Goal: Task Accomplishment & Management: Use online tool/utility

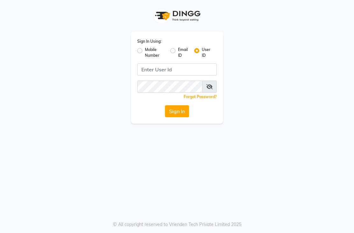
type input "3"
type input "e3855-09"
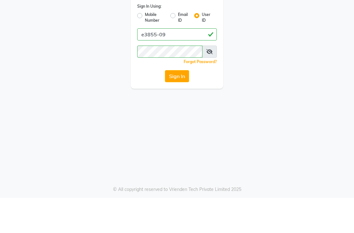
click at [181, 105] on button "Sign In" at bounding box center [177, 111] width 24 height 12
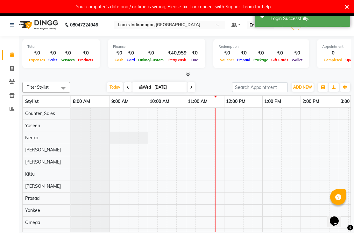
click at [345, 9] on icon at bounding box center [346, 7] width 4 height 6
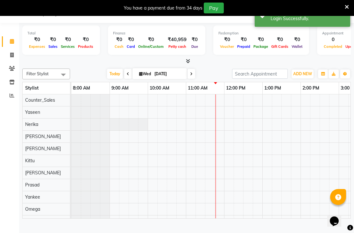
click at [345, 6] on icon at bounding box center [346, 7] width 4 height 6
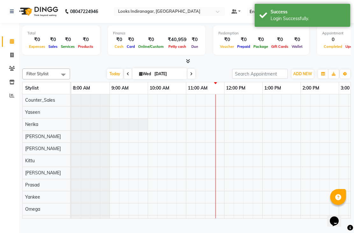
click at [241, 23] on nav "08047224946 Select Location × Looks Indiranagar, Bengaluru Default Panel My Pan…" at bounding box center [177, 11] width 354 height 23
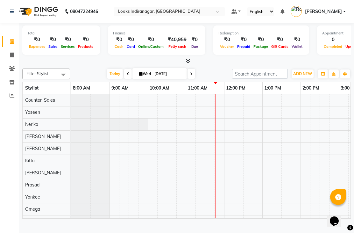
click at [225, 11] on div at bounding box center [169, 12] width 111 height 6
click at [224, 17] on nav "08047224946 Select Location × Looks Indiranagar, Bengaluru Default Panel My Pan…" at bounding box center [177, 11] width 354 height 23
click at [290, 17] on link "[PERSON_NAME]" at bounding box center [317, 11] width 55 height 10
click at [217, 18] on nav "08047224946 Select Location × Looks Indiranagar, Bengaluru Default Panel My Pan…" at bounding box center [177, 11] width 354 height 23
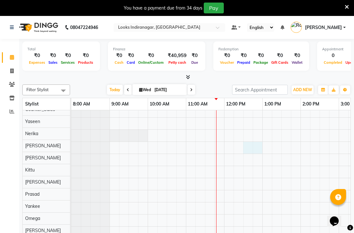
scroll to position [5, 0]
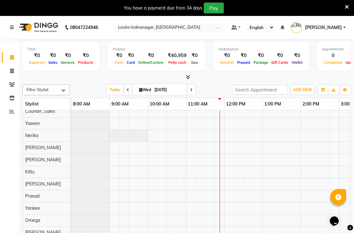
click at [305, 31] on span "[PERSON_NAME]" at bounding box center [323, 27] width 37 height 7
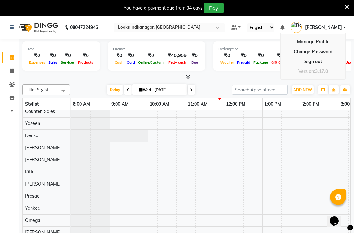
click at [350, 4] on div "You have a payment due from 34 days Pay" at bounding box center [177, 8] width 354 height 16
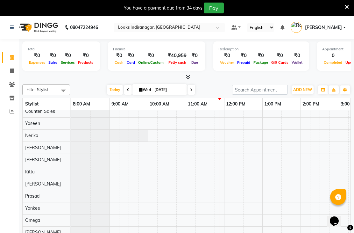
click at [344, 6] on icon at bounding box center [346, 7] width 4 height 6
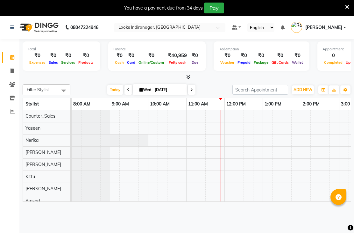
scroll to position [0, 0]
click at [342, 8] on div "You have a payment due from 34 days Pay" at bounding box center [174, 8] width 342 height 11
click at [347, 9] on icon at bounding box center [346, 7] width 4 height 6
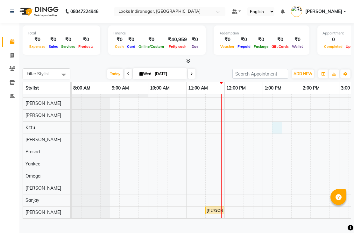
scroll to position [33, 0]
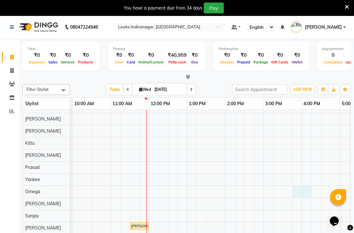
scroll to position [33, 75]
click at [348, 5] on icon at bounding box center [346, 7] width 4 height 6
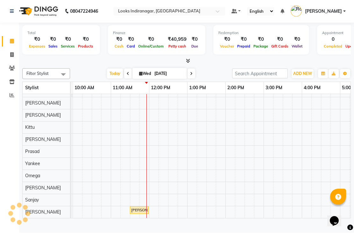
click at [224, 14] on span at bounding box center [220, 13] width 8 height 6
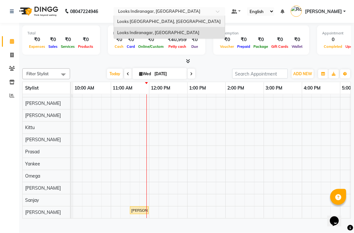
click at [225, 24] on div "Looks [GEOGRAPHIC_DATA], [GEOGRAPHIC_DATA]" at bounding box center [169, 21] width 111 height 11
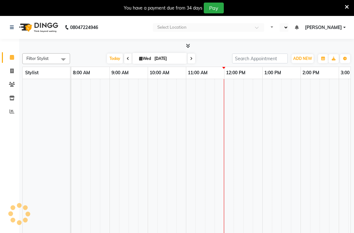
select select "en"
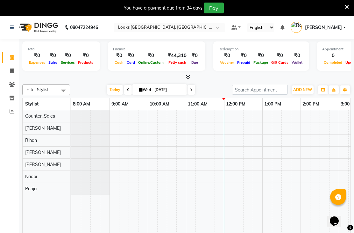
click at [347, 5] on icon at bounding box center [346, 7] width 4 height 6
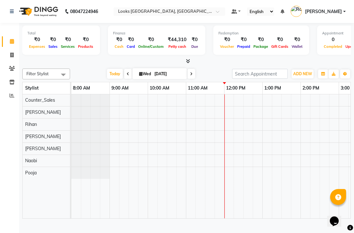
click at [8, 54] on span at bounding box center [11, 55] width 11 height 7
select select "service"
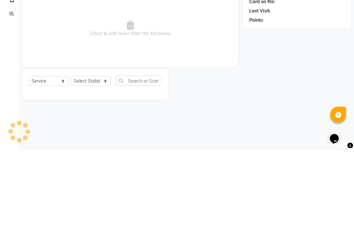
type input "1752"
select select "8707"
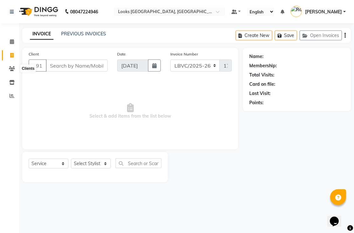
click at [9, 67] on icon at bounding box center [12, 68] width 6 height 5
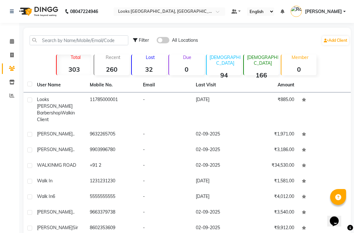
click at [9, 81] on icon at bounding box center [11, 82] width 5 height 5
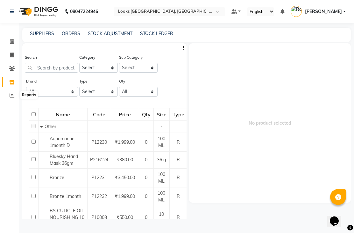
click at [9, 95] on span at bounding box center [11, 95] width 11 height 7
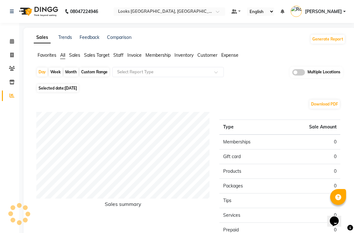
click at [131, 58] on span "Invoice" at bounding box center [134, 55] width 14 height 6
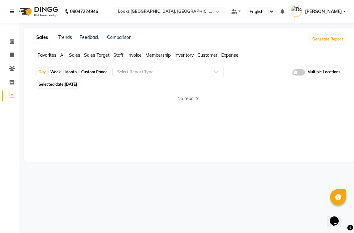
click at [118, 58] on span "Staff" at bounding box center [118, 55] width 10 height 6
click at [331, 44] on button "Generate Report" at bounding box center [327, 39] width 34 height 9
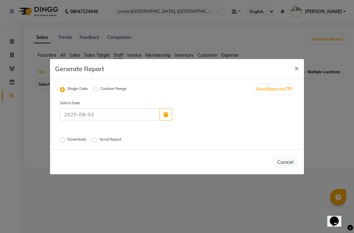
click at [101, 93] on label "Custom Range" at bounding box center [114, 90] width 26 height 8
click at [96, 91] on input "Custom Range" at bounding box center [96, 89] width 4 height 4
radio input "true"
select select "9"
select select "2025"
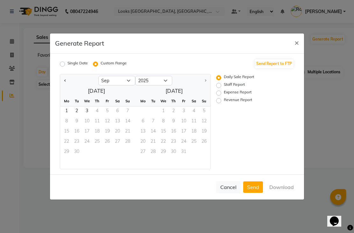
click at [66, 81] on span "Previous month" at bounding box center [65, 80] width 2 height 2
select select "8"
click at [109, 116] on span "1" at bounding box center [107, 111] width 10 height 10
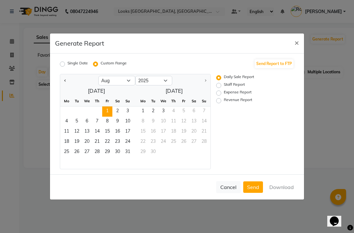
click at [128, 157] on span "31" at bounding box center [127, 152] width 10 height 10
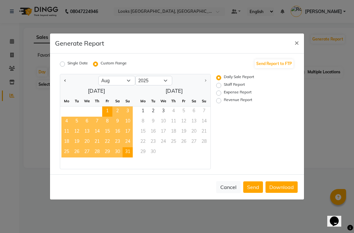
click at [244, 89] on label "Staff Report" at bounding box center [234, 85] width 21 height 8
click at [222, 87] on input "Staff Report" at bounding box center [219, 85] width 4 height 4
radio input "true"
click at [285, 192] on button "Download" at bounding box center [281, 186] width 32 height 11
click at [298, 47] on span "×" at bounding box center [296, 43] width 4 height 10
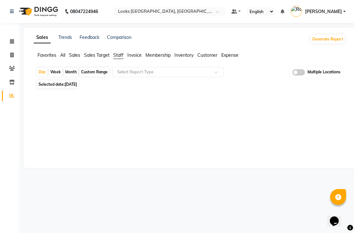
click at [225, 10] on div at bounding box center [169, 12] width 111 height 6
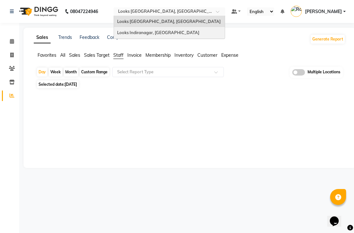
click at [225, 32] on div "Looks Indiranagar, [GEOGRAPHIC_DATA]" at bounding box center [169, 32] width 111 height 11
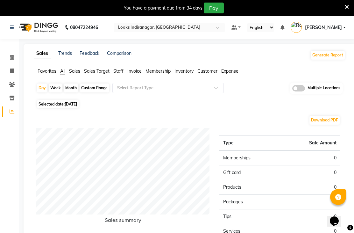
click at [77, 74] on span "Sales" at bounding box center [74, 71] width 11 height 6
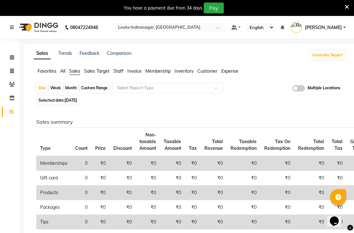
click at [332, 59] on button "Generate Report" at bounding box center [327, 55] width 34 height 9
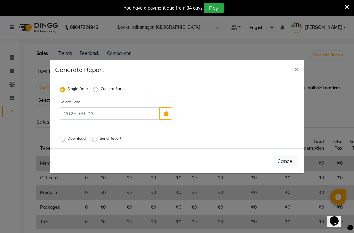
click at [101, 93] on label "Custom Range" at bounding box center [114, 90] width 26 height 8
click at [99, 91] on input "Custom Range" at bounding box center [96, 89] width 4 height 4
radio input "true"
select select "9"
select select "2025"
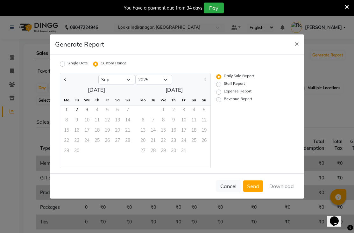
click at [66, 85] on button "Previous month" at bounding box center [65, 79] width 5 height 10
select select "8"
click at [108, 115] on span "1" at bounding box center [107, 110] width 10 height 10
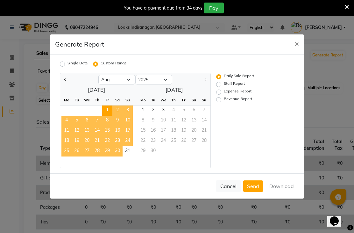
click at [131, 156] on span "31" at bounding box center [127, 151] width 10 height 10
click at [241, 88] on label "Staff Report" at bounding box center [234, 84] width 21 height 8
click at [222, 87] on input "Staff Report" at bounding box center [219, 84] width 4 height 4
radio input "true"
click at [288, 191] on button "Download" at bounding box center [281, 185] width 32 height 11
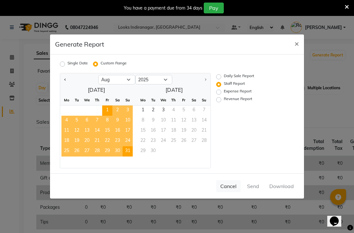
click at [278, 198] on div "Cancel Send Download" at bounding box center [177, 185] width 254 height 25
click at [296, 48] on span "×" at bounding box center [296, 43] width 4 height 10
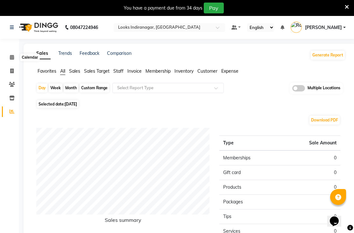
click at [11, 55] on icon at bounding box center [12, 57] width 4 height 5
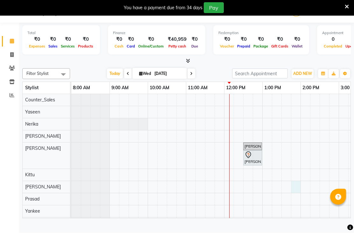
click at [254, 159] on div at bounding box center [252, 155] width 16 height 8
click at [8, 66] on span at bounding box center [11, 68] width 11 height 7
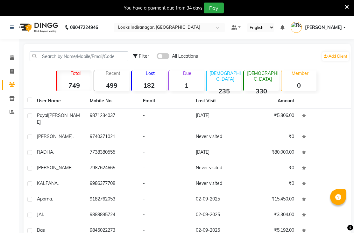
click at [350, 3] on div "You have a payment due from 34 days Pay" at bounding box center [177, 8] width 354 height 16
click at [346, 6] on icon at bounding box center [346, 7] width 4 height 6
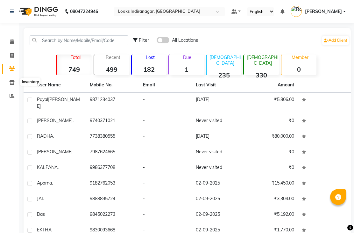
click at [9, 80] on span at bounding box center [11, 82] width 11 height 7
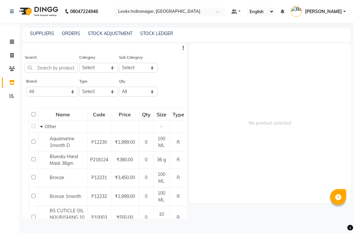
click at [11, 95] on icon at bounding box center [12, 95] width 5 height 5
